Goal: Transaction & Acquisition: Book appointment/travel/reservation

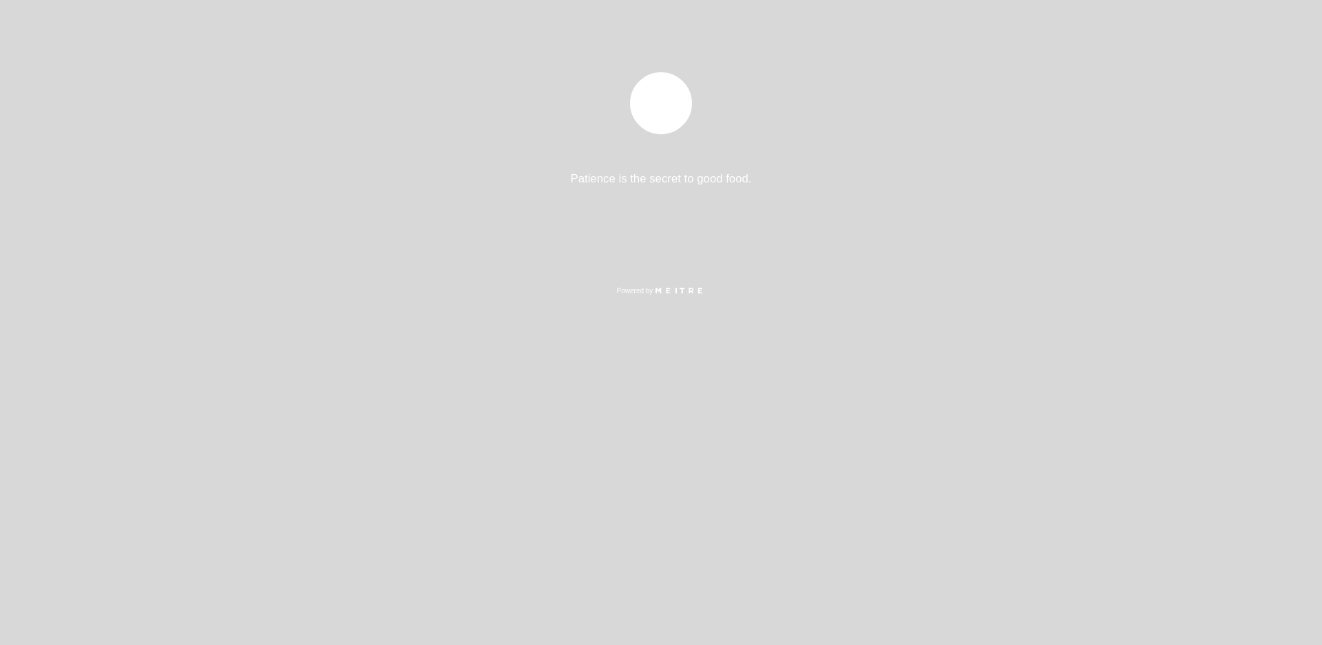
select select "es"
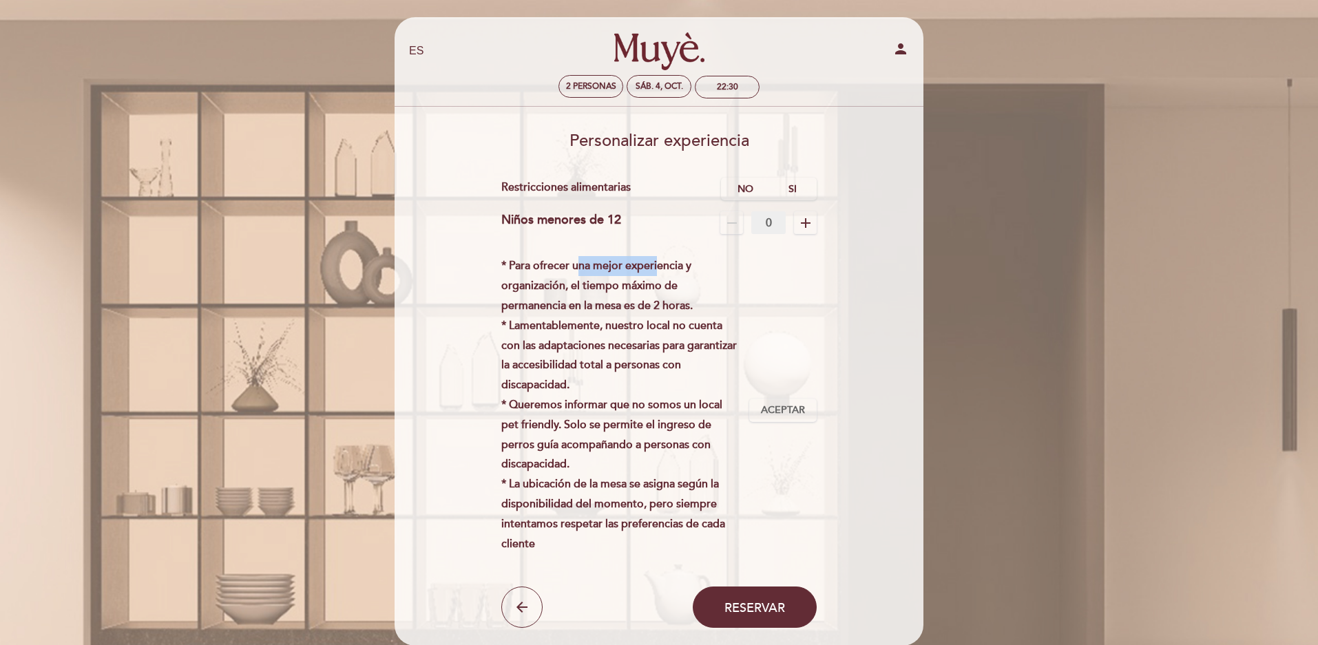
drag, startPoint x: 598, startPoint y: 264, endPoint x: 658, endPoint y: 264, distance: 59.2
click at [658, 264] on p "* Para ofrecer una mejor experiencia y organización, el tiempo máximo de perman…" at bounding box center [620, 404] width 238 height 297
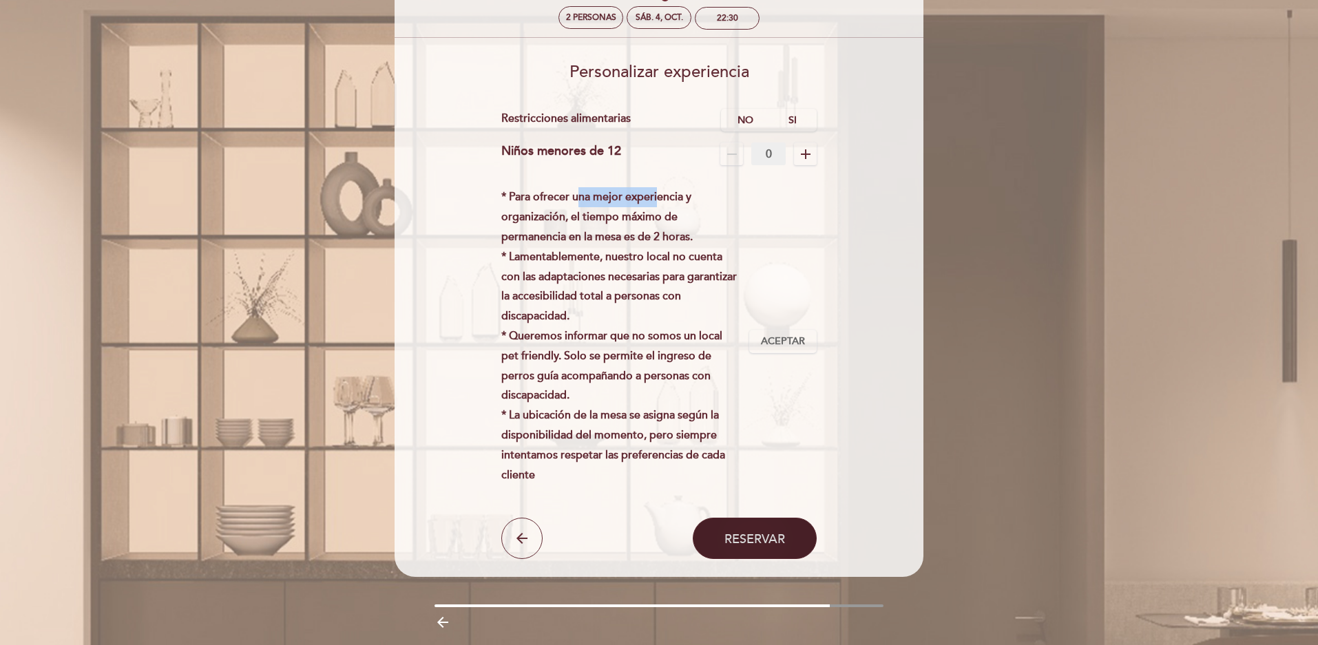
scroll to position [45, 0]
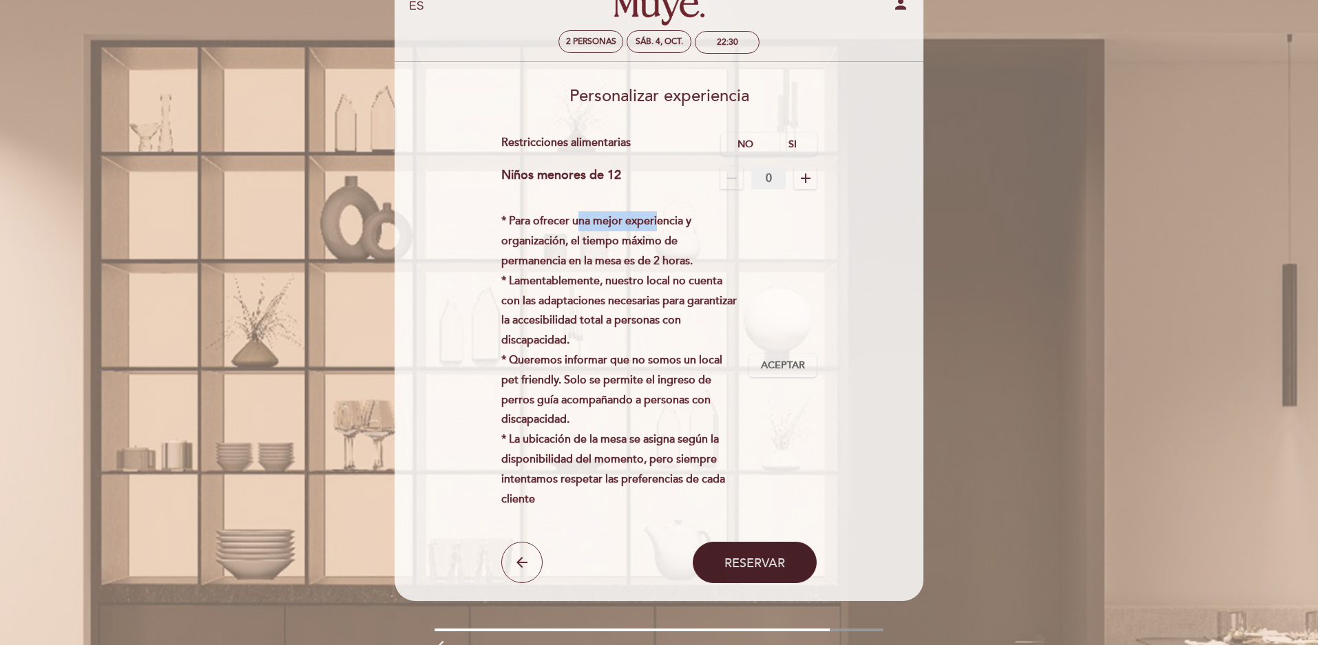
click at [766, 563] on span "Reservar" at bounding box center [754, 563] width 61 height 15
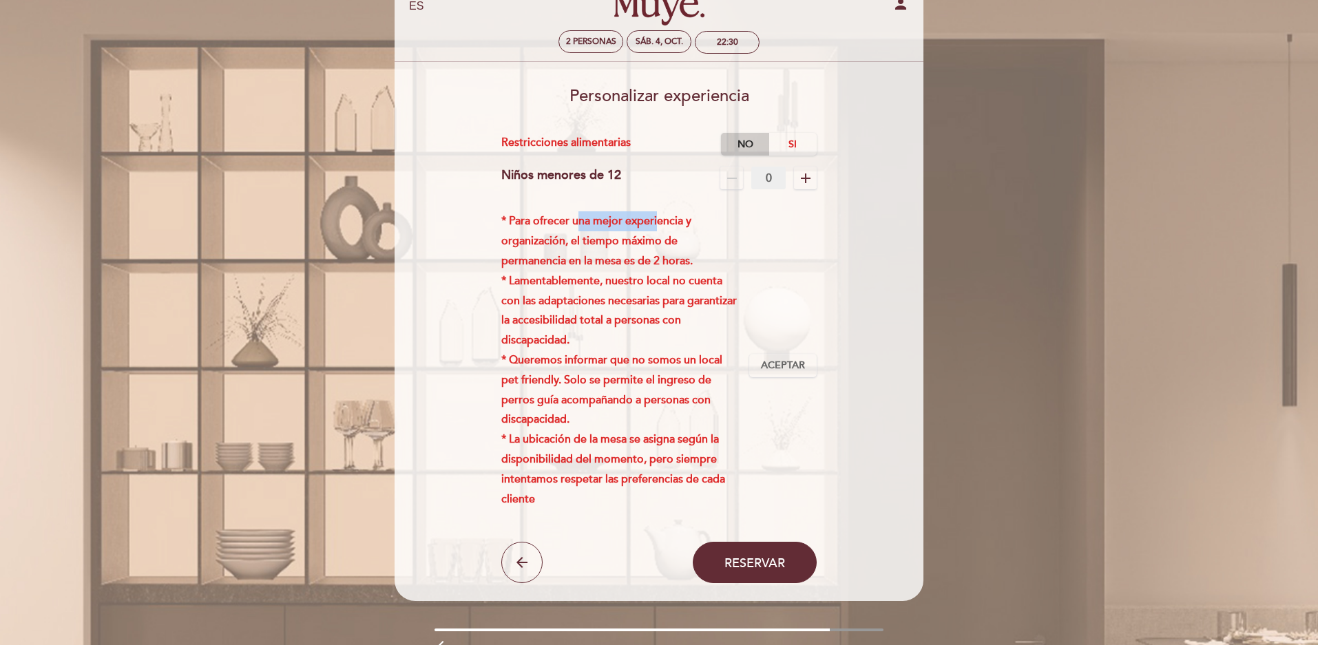
click at [740, 147] on label "No" at bounding box center [745, 144] width 48 height 23
click at [745, 558] on span "Reservar" at bounding box center [754, 563] width 61 height 15
click at [792, 363] on span "Aceptar" at bounding box center [783, 366] width 44 height 14
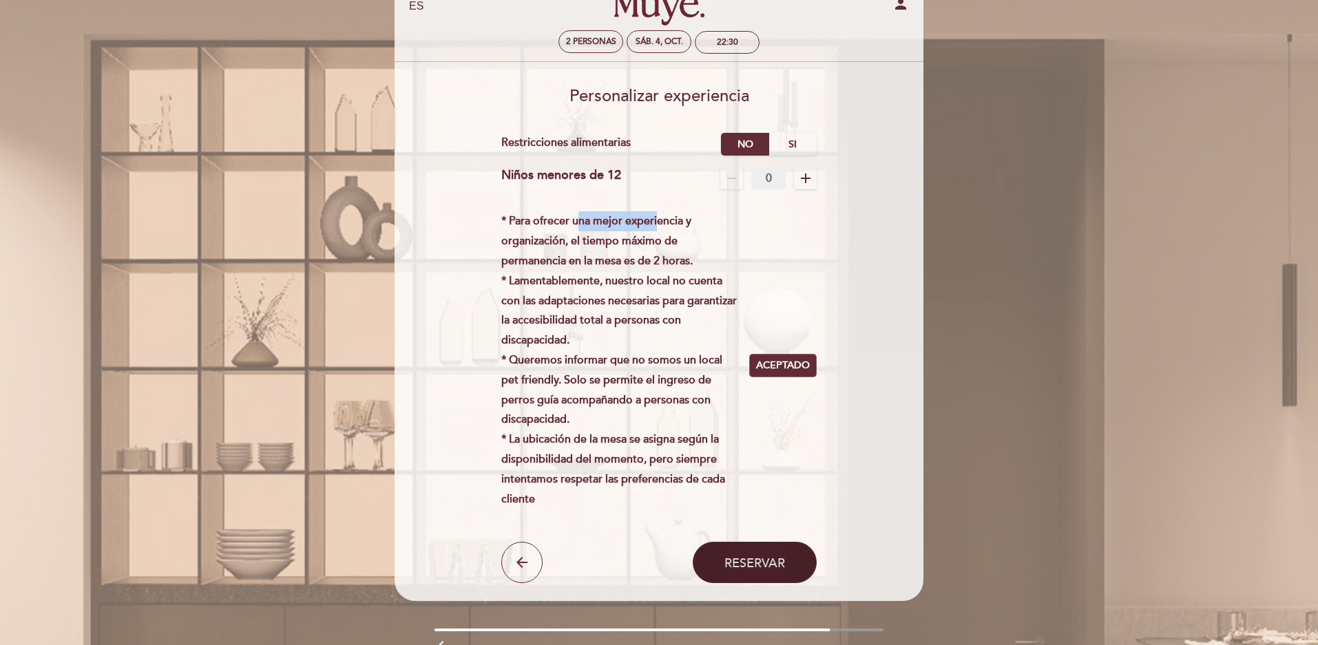
click at [763, 575] on button "Reservar" at bounding box center [755, 562] width 124 height 41
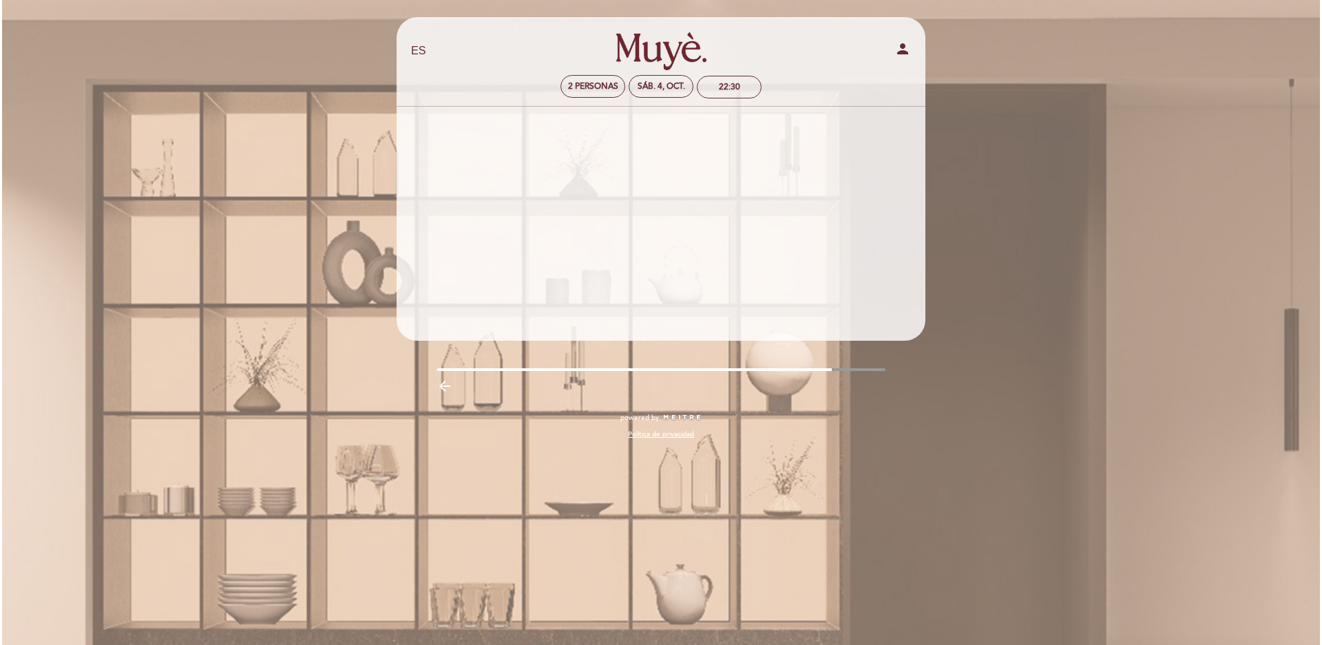
scroll to position [0, 0]
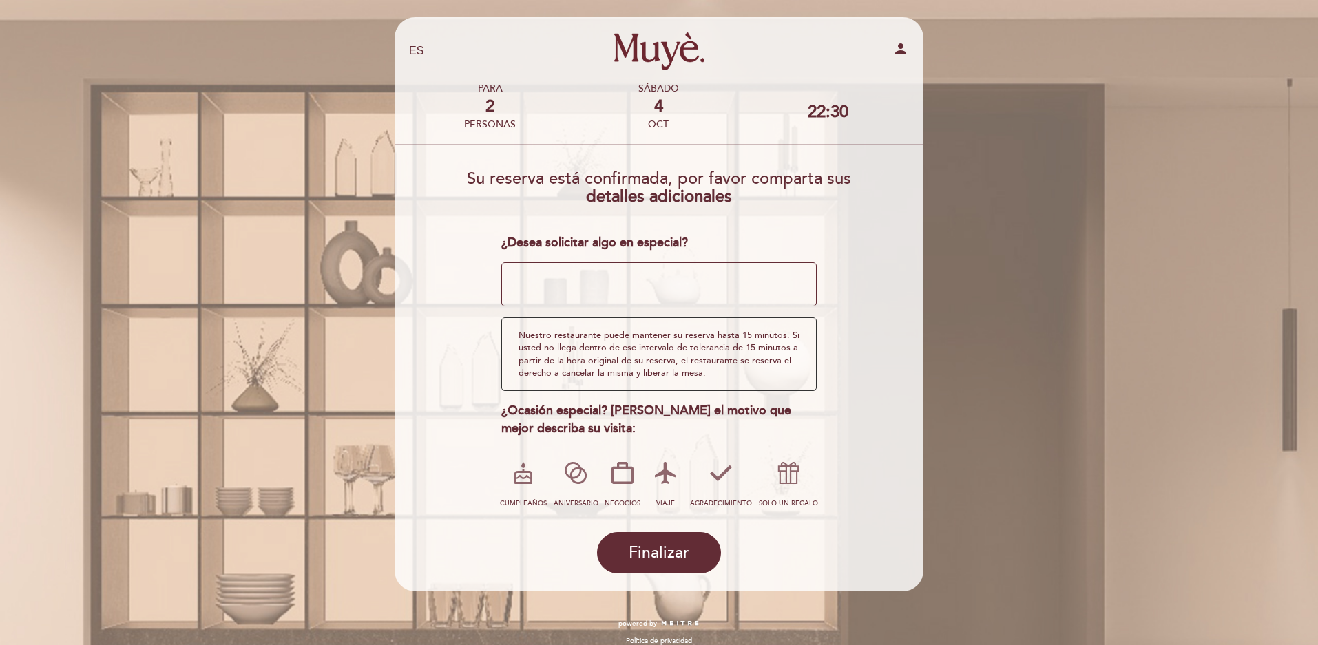
click at [676, 278] on textarea at bounding box center [659, 284] width 316 height 44
click at [528, 487] on icon at bounding box center [523, 473] width 36 height 36
click at [595, 273] on textarea at bounding box center [659, 284] width 316 height 44
type textarea "U"
click at [796, 498] on label "SOLO UN REGALO" at bounding box center [788, 482] width 61 height 56
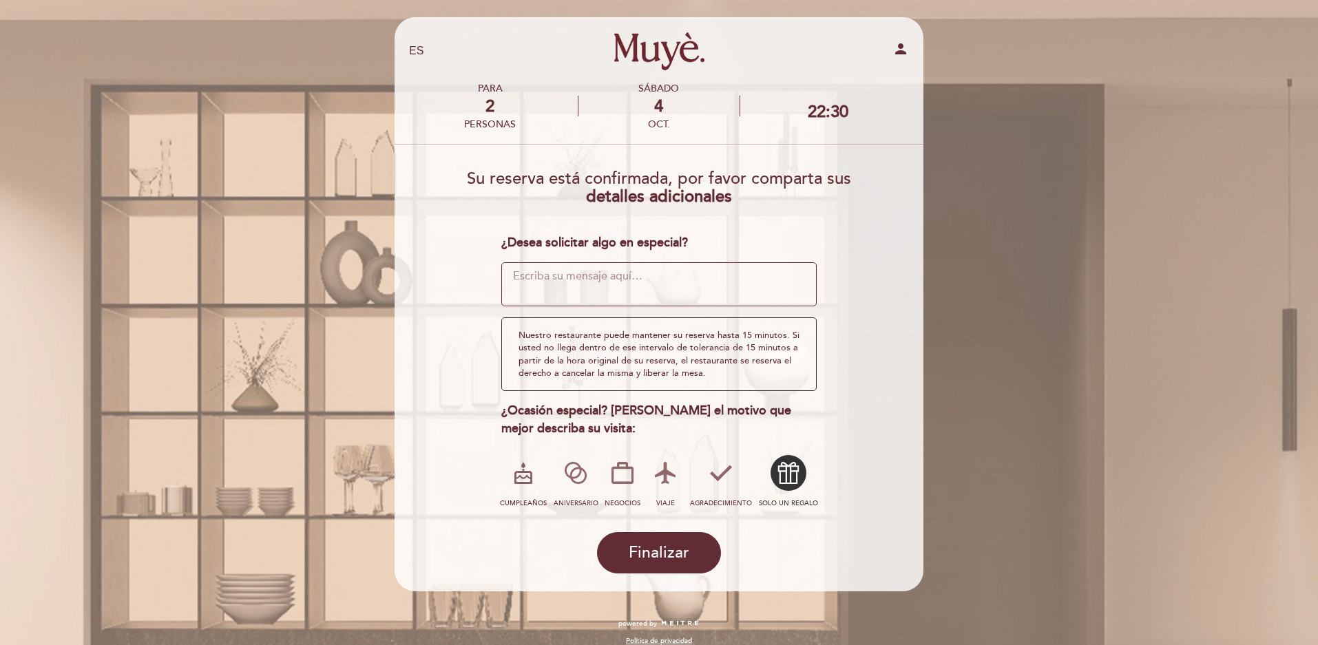
click at [528, 485] on icon at bounding box center [523, 473] width 36 height 36
click at [672, 545] on span "Finalizar" at bounding box center [659, 552] width 61 height 19
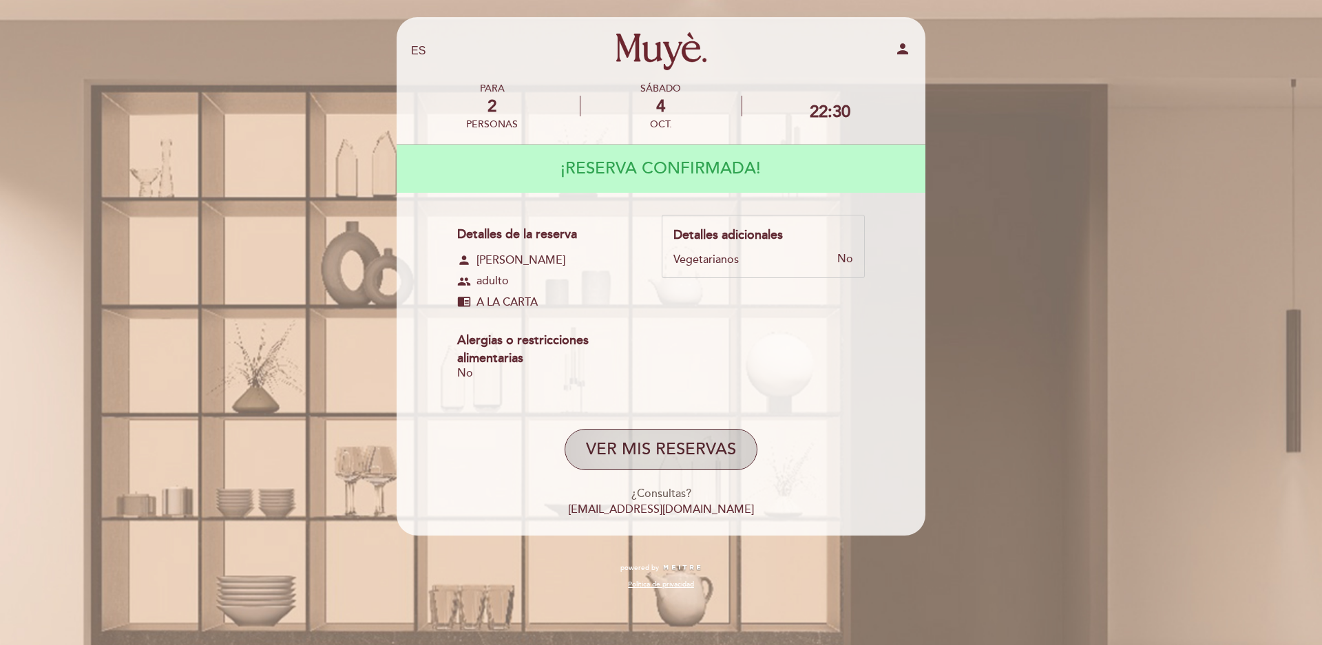
click at [702, 450] on button "VER MIS RESERVAS" at bounding box center [661, 449] width 193 height 41
select select "es"
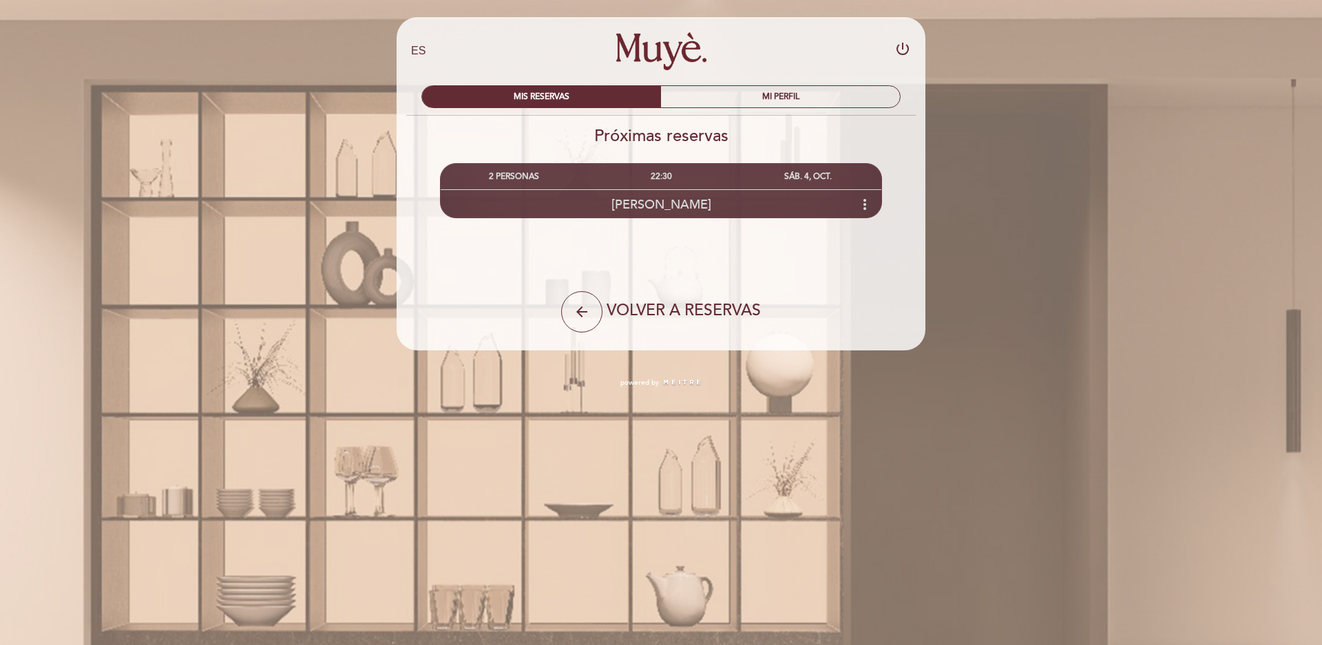
click at [865, 202] on icon "more_vert" at bounding box center [865, 204] width 17 height 17
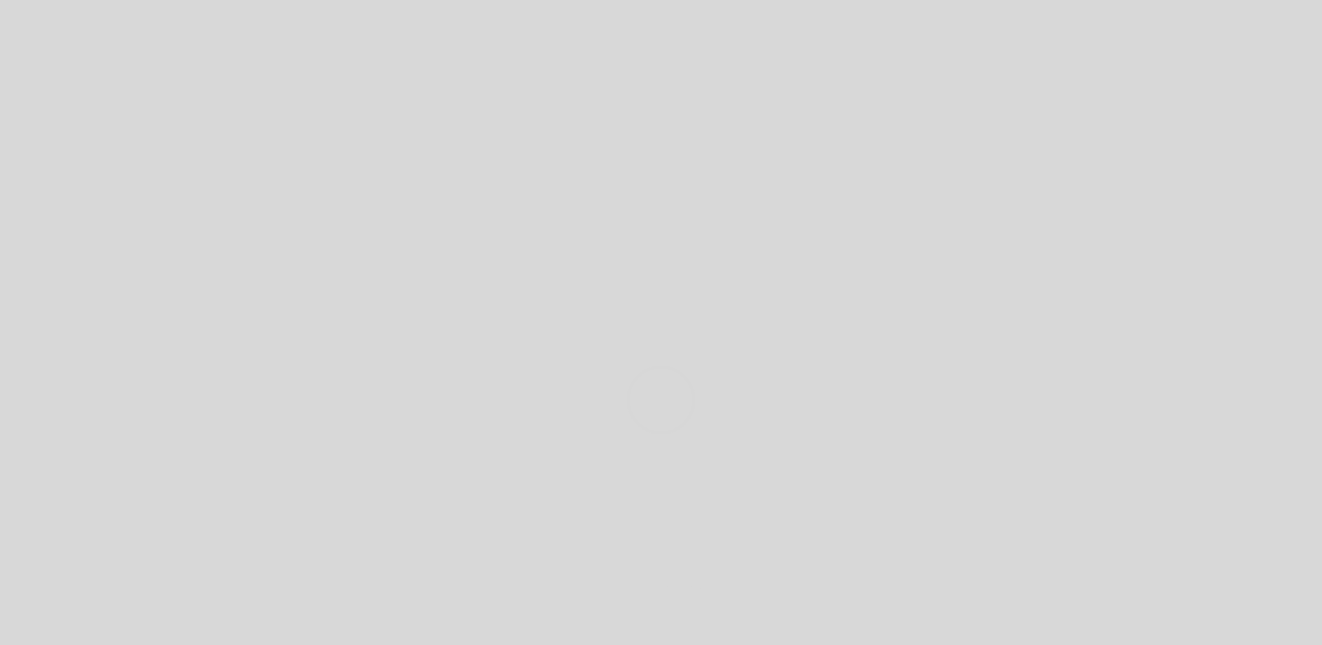
select select "es"
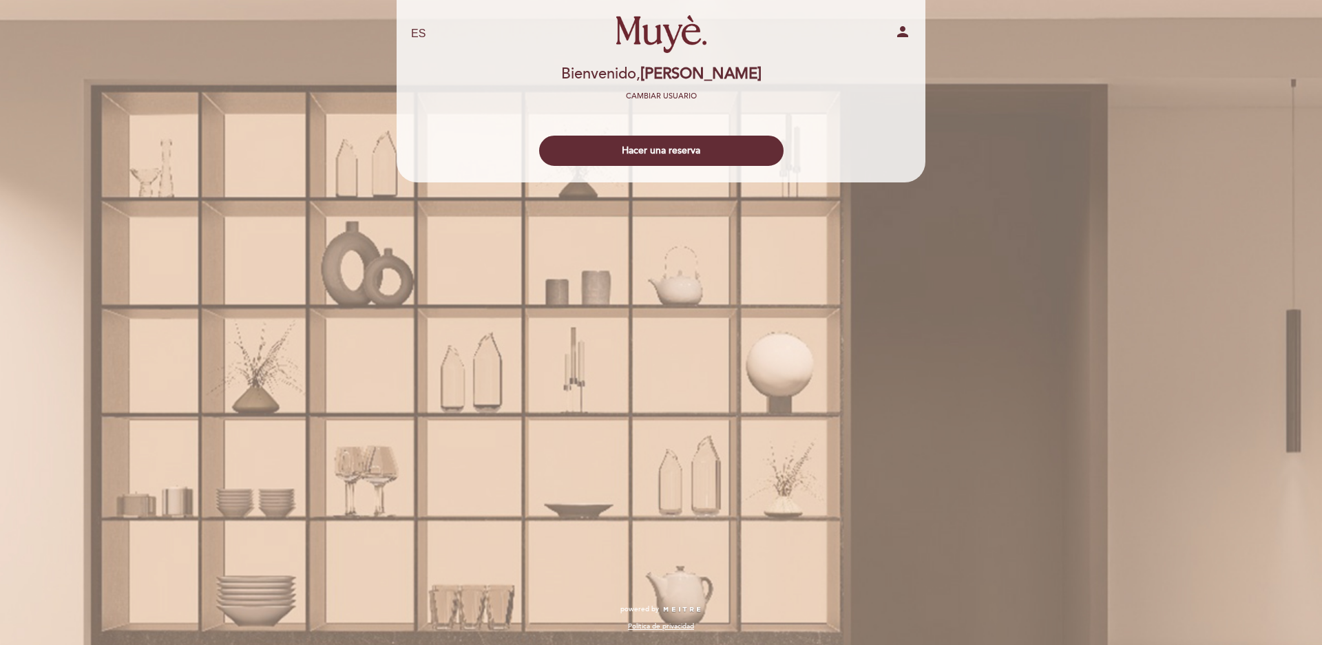
click at [644, 32] on link "Muyè" at bounding box center [661, 34] width 172 height 38
